Goal: Information Seeking & Learning: Learn about a topic

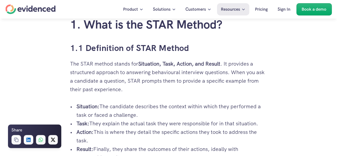
scroll to position [311, 0]
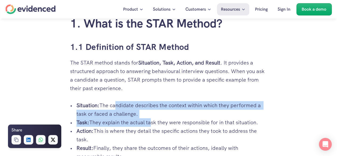
drag, startPoint x: 150, startPoint y: 124, endPoint x: 113, endPoint y: 103, distance: 42.2
click at [113, 103] on ul "Situation: The candidate describes the context within which they performed a ta…" at bounding box center [168, 131] width 197 height 60
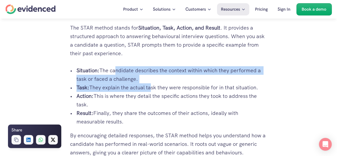
scroll to position [350, 0]
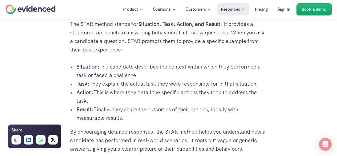
click at [152, 106] on p "Result: Finally, they share the outcomes of their actions, ideally with measura…" at bounding box center [172, 113] width 191 height 17
click at [163, 94] on p "Action: This is where they detail the specific actions they took to address the…" at bounding box center [172, 96] width 191 height 17
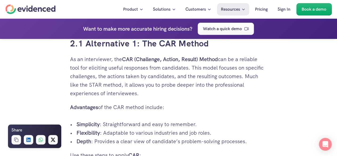
scroll to position [941, 0]
drag, startPoint x: 148, startPoint y: 58, endPoint x: 230, endPoint y: 98, distance: 91.1
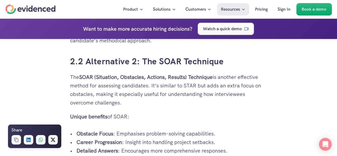
scroll to position [1113, 0]
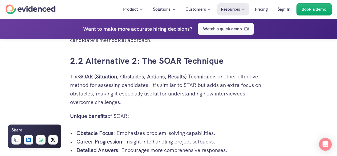
drag, startPoint x: 95, startPoint y: 81, endPoint x: 192, endPoint y: 115, distance: 102.1
drag, startPoint x: 199, startPoint y: 72, endPoint x: 211, endPoint y: 134, distance: 62.5
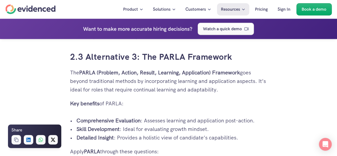
scroll to position [1307, 0]
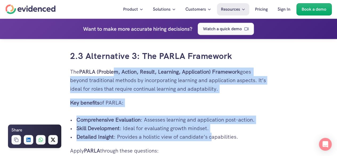
drag, startPoint x: 211, startPoint y: 134, endPoint x: 117, endPoint y: 69, distance: 114.2
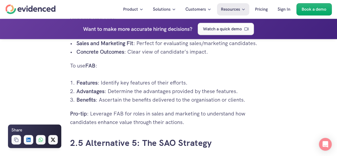
scroll to position [1589, 0]
